Goal: Task Accomplishment & Management: Manage account settings

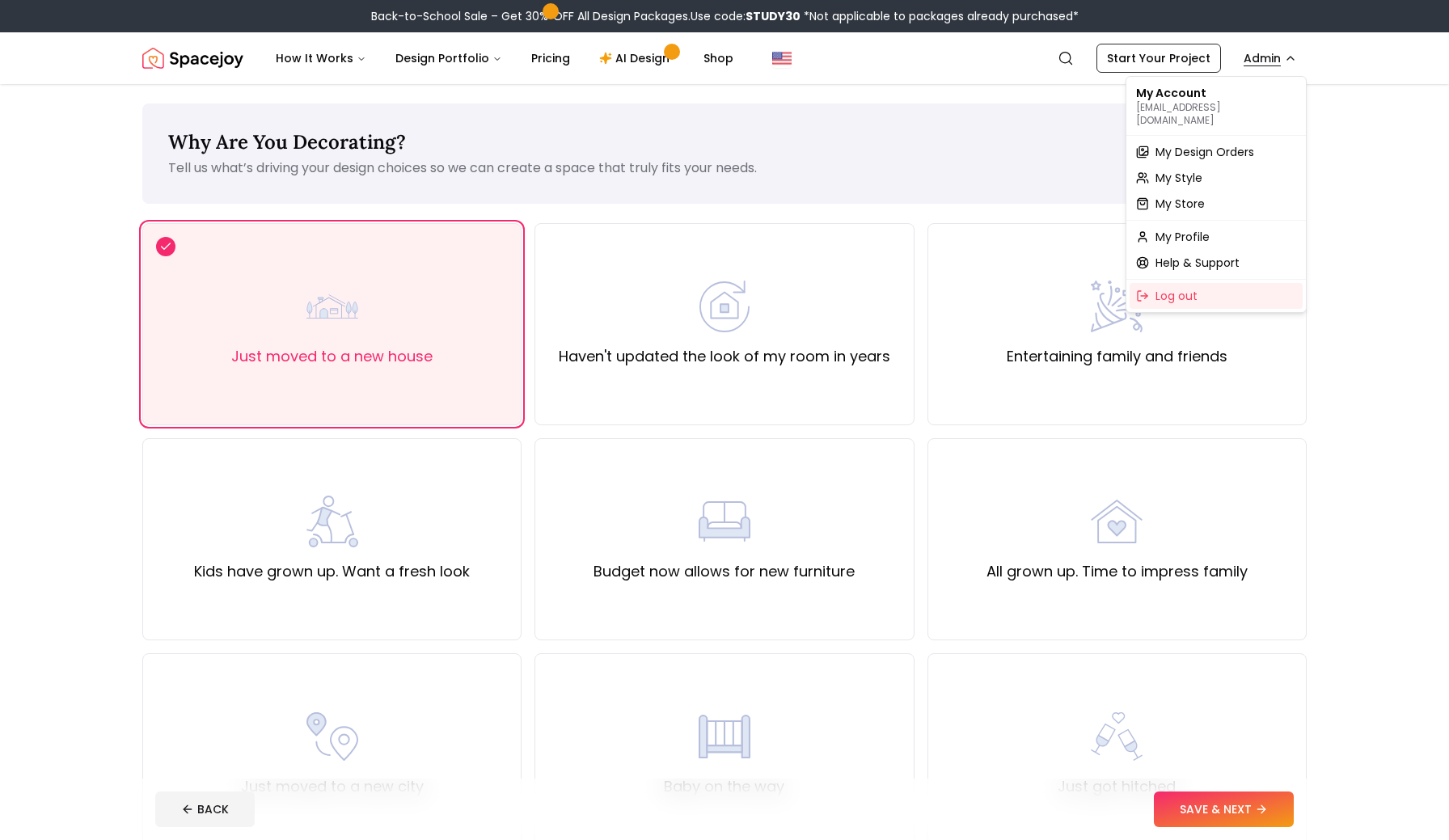
click at [1177, 288] on span "Log out" at bounding box center [1177, 297] width 42 height 17
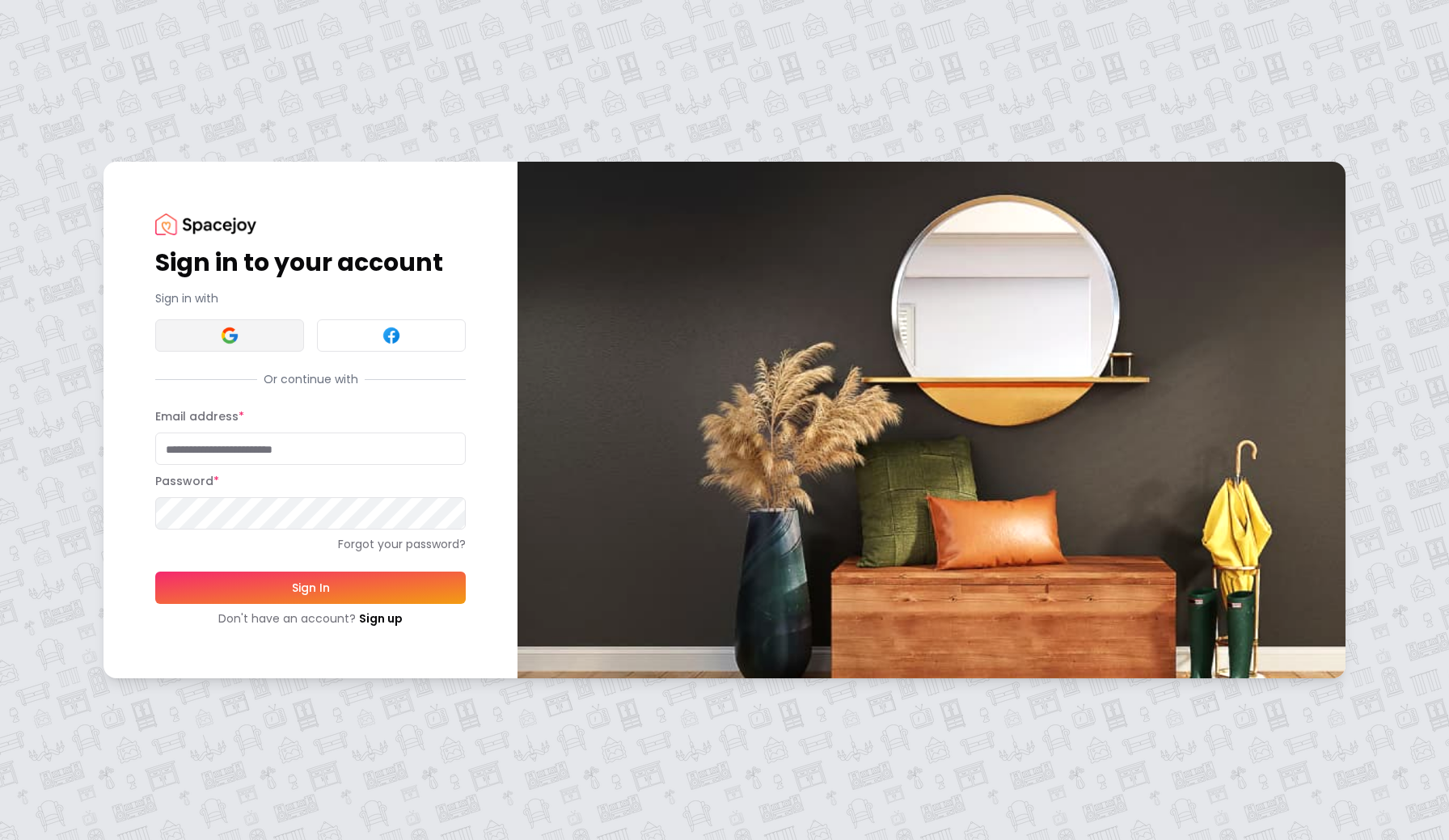
click at [242, 324] on button at bounding box center [230, 335] width 149 height 32
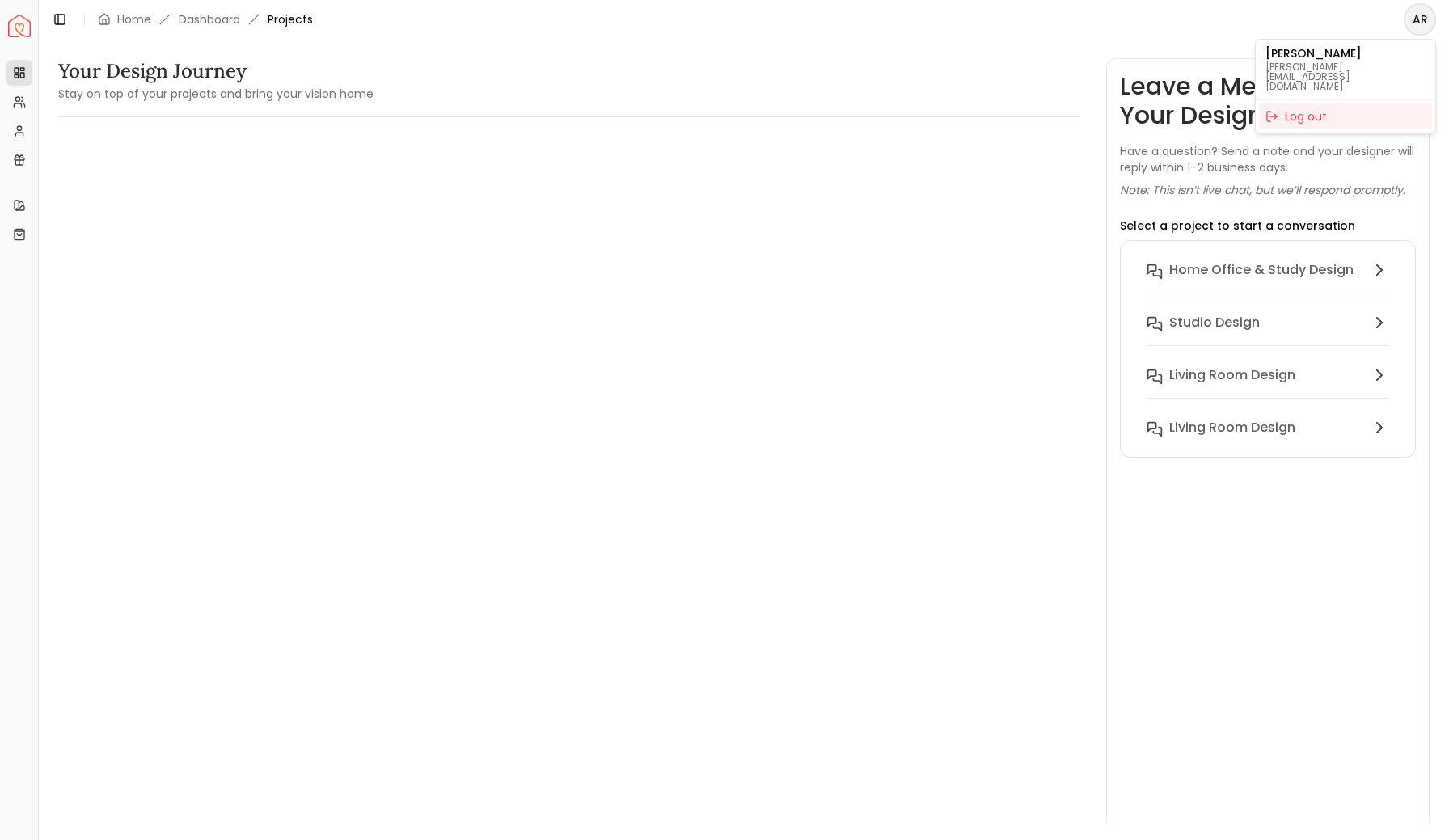
click at [1415, 31] on html "Spacejoy Dashboard Overview Projects My Referrals My Profile Gift Card Balance …" at bounding box center [724, 420] width 1449 height 840
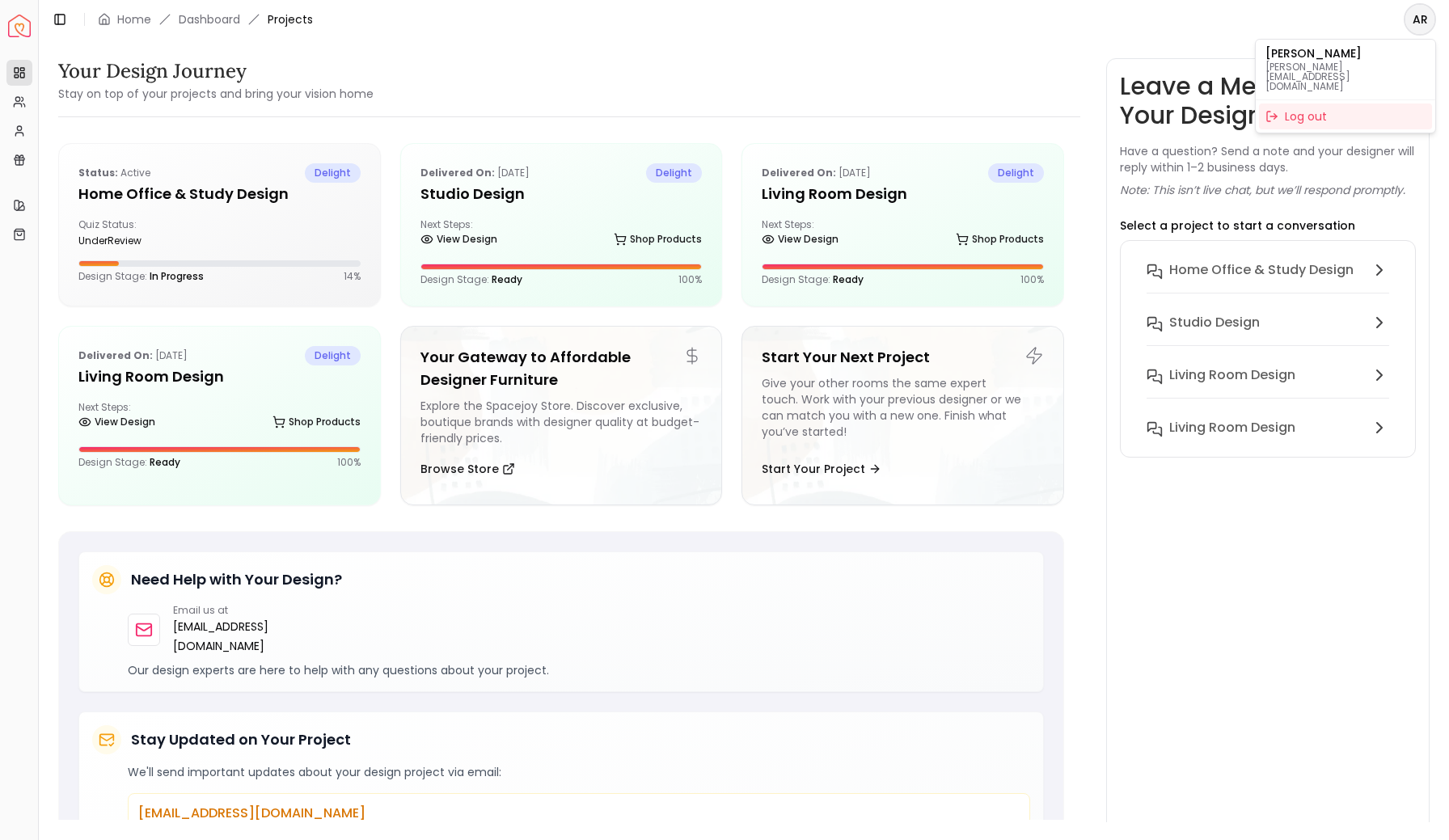
click at [1421, 21] on html "Spacejoy Dashboard Overview Projects My Referrals My Profile Gift Card Balance …" at bounding box center [724, 420] width 1449 height 840
click at [1323, 103] on div "Log out" at bounding box center [1346, 116] width 173 height 26
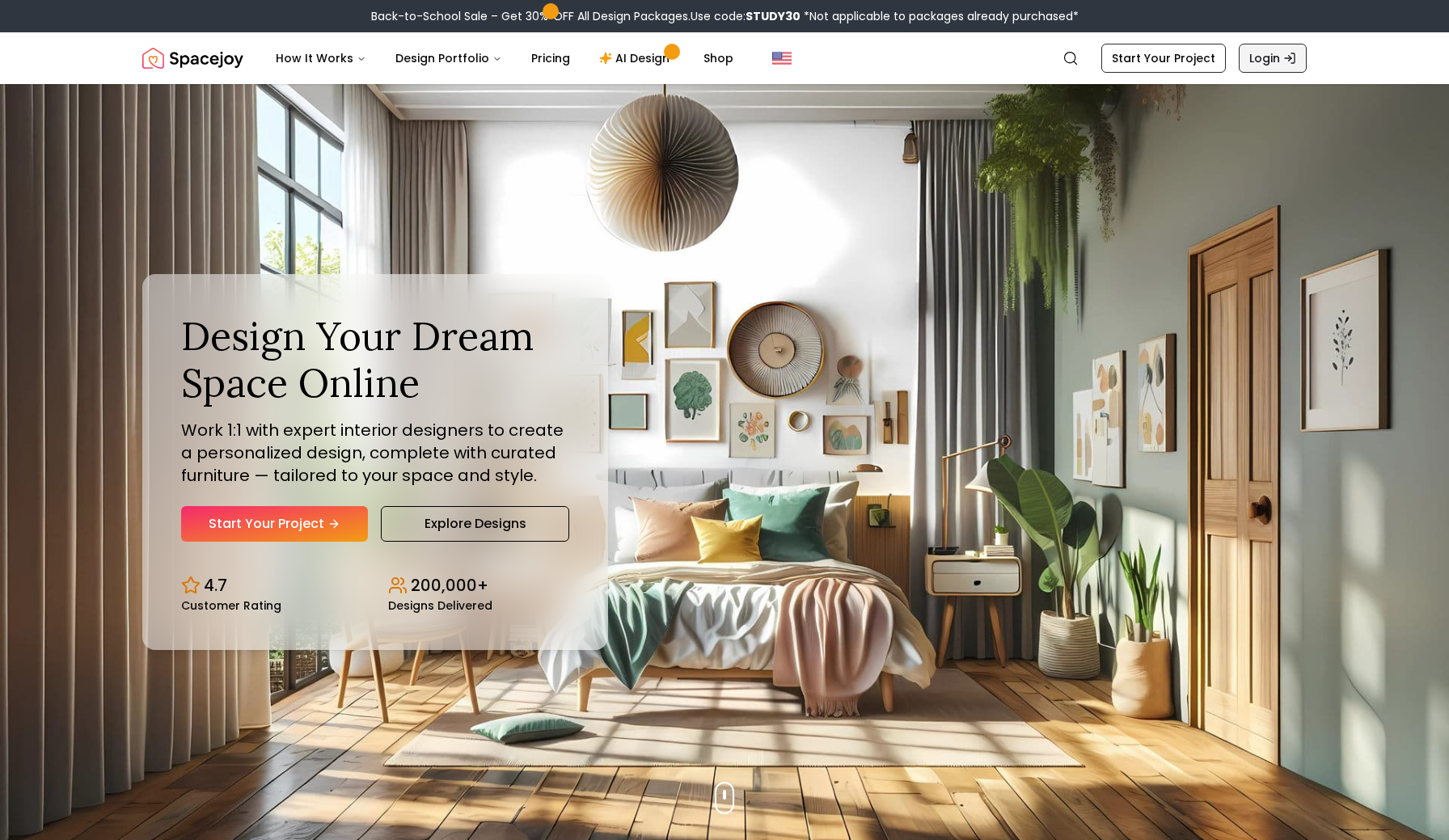
click at [1268, 56] on link "Login" at bounding box center [1273, 58] width 68 height 29
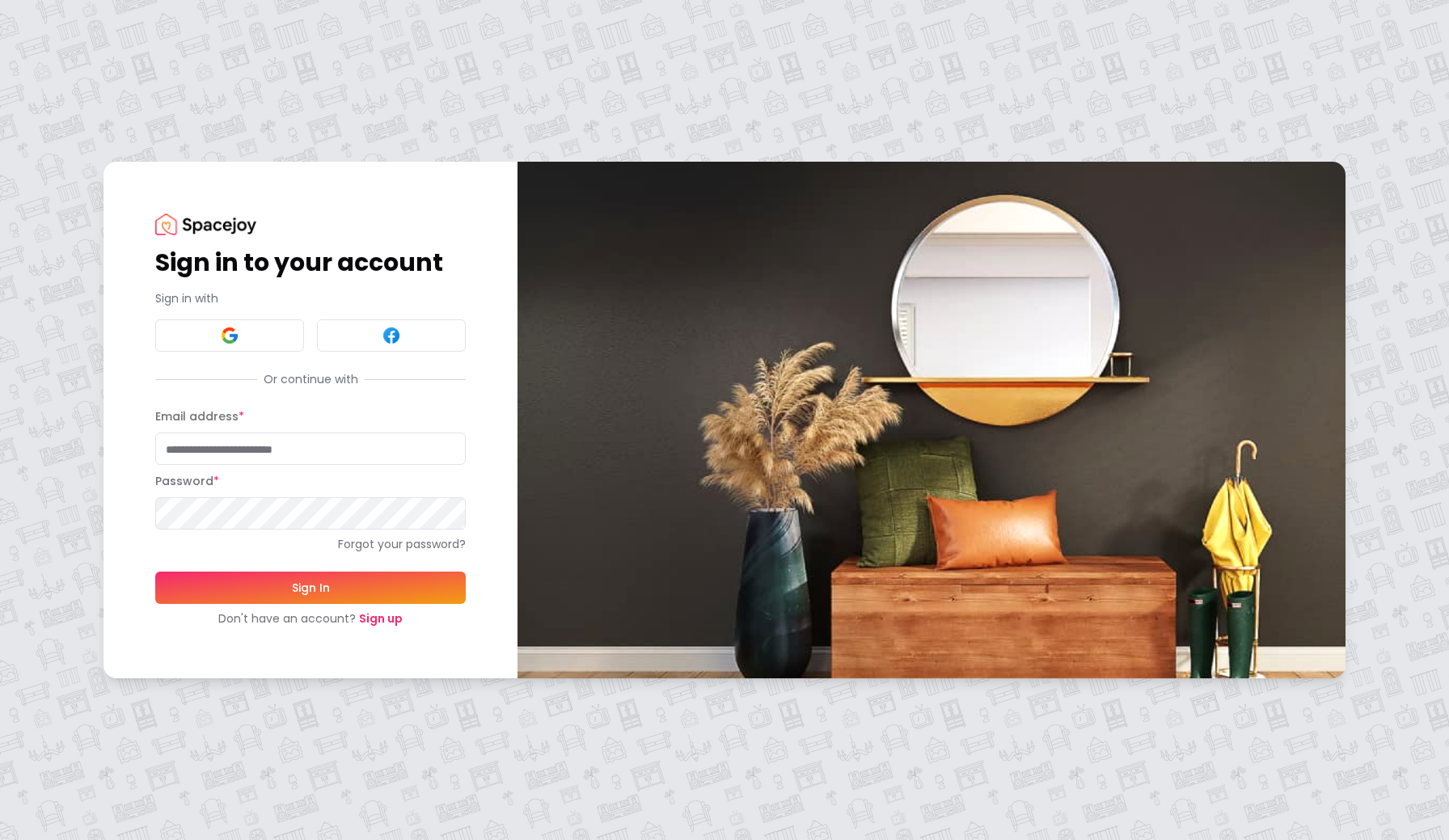
click at [386, 622] on link "Sign up" at bounding box center [380, 619] width 43 height 17
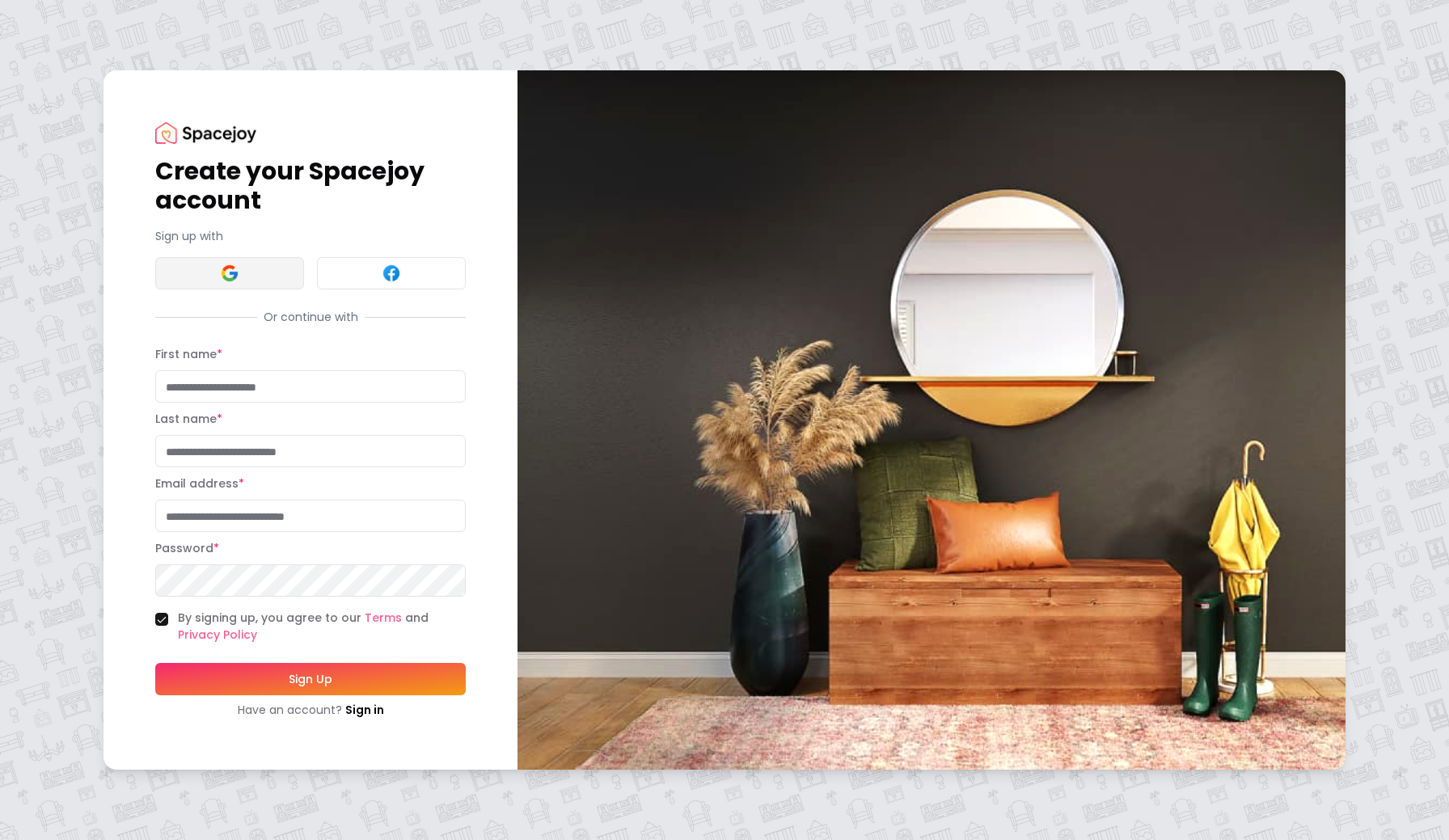
click at [248, 274] on button at bounding box center [230, 273] width 149 height 32
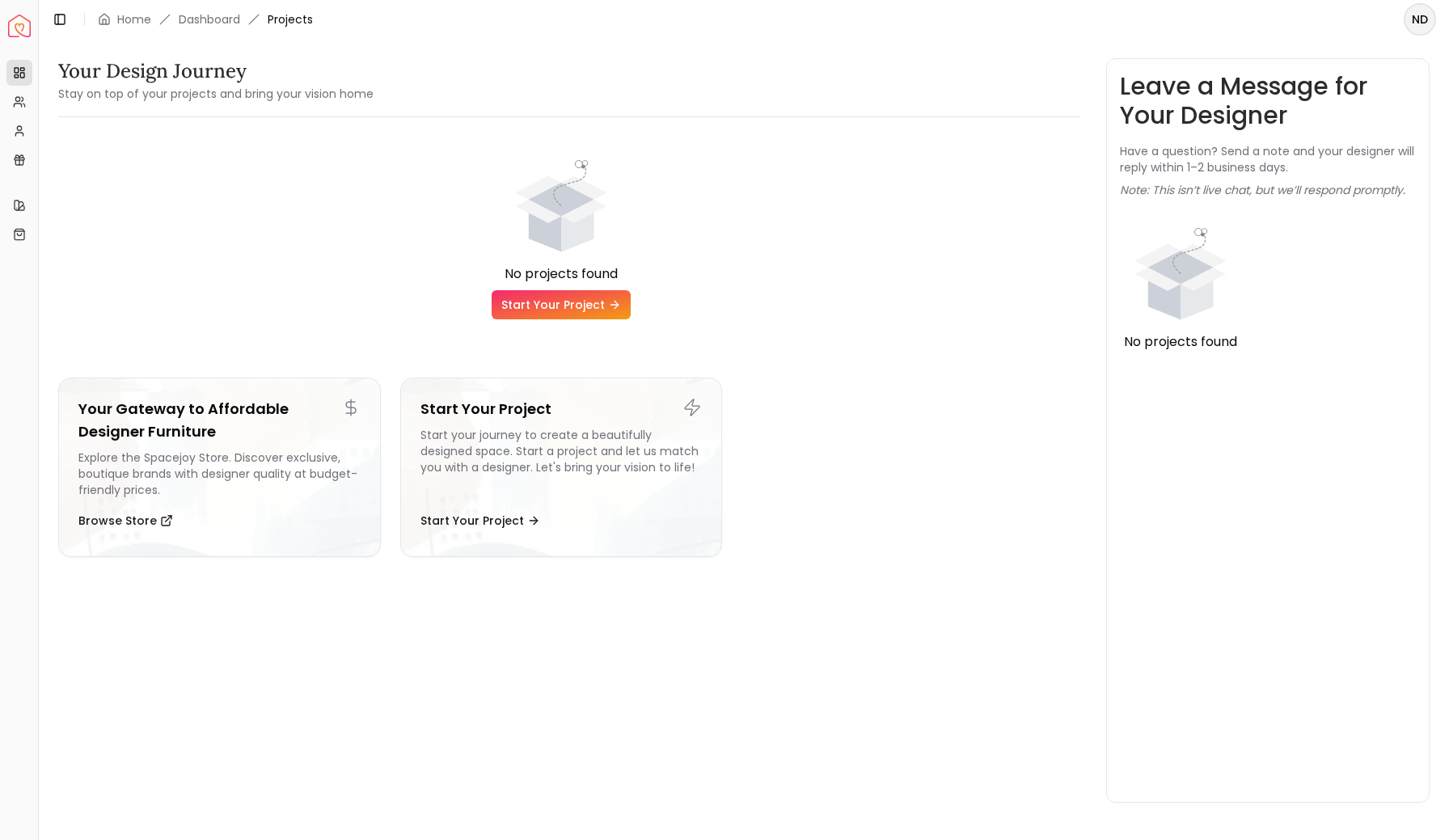
click at [1014, 62] on div "Your Design Journey Stay on top of your projects and bring your vision home" at bounding box center [569, 80] width 1022 height 45
click at [1418, 21] on html "Spacejoy Dashboard Overview Projects My Referrals My Profile Gift Card Balance …" at bounding box center [724, 420] width 1449 height 840
click at [1306, 94] on div "Log out" at bounding box center [1346, 107] width 173 height 26
